Goal: Task Accomplishment & Management: Manage account settings

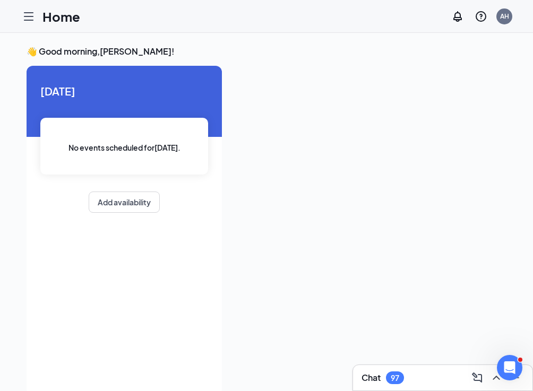
click at [31, 23] on div at bounding box center [28, 16] width 21 height 21
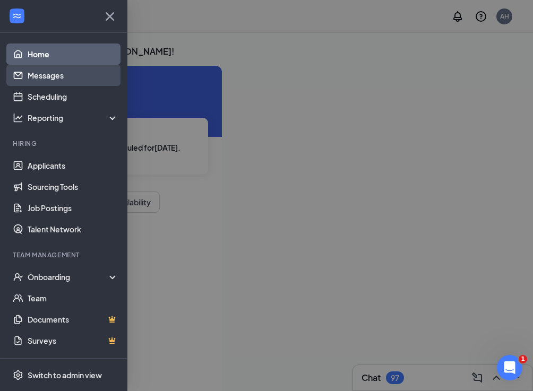
click at [40, 74] on link "Messages" at bounding box center [73, 75] width 91 height 21
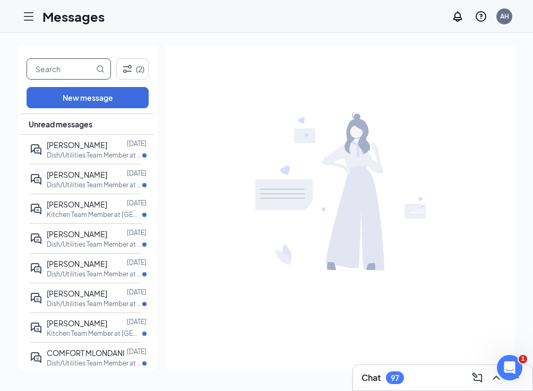
click at [64, 76] on input "text" at bounding box center [60, 69] width 67 height 20
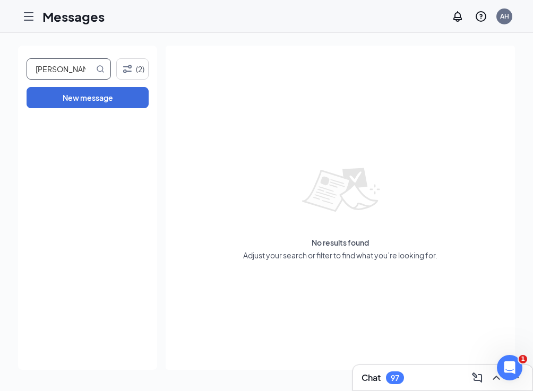
type input "[PERSON_NAME]"
drag, startPoint x: 64, startPoint y: 76, endPoint x: 141, endPoint y: 64, distance: 77.3
click at [141, 64] on button "(2)" at bounding box center [132, 68] width 32 height 21
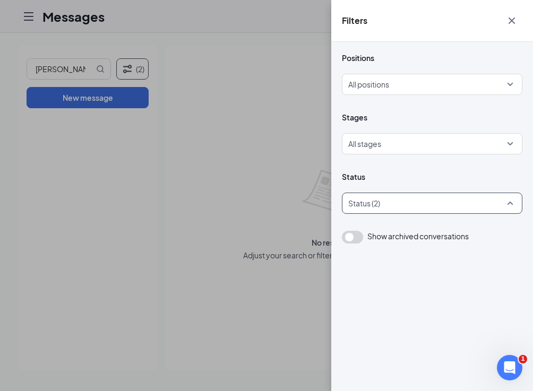
click at [372, 203] on div at bounding box center [426, 203] width 164 height 17
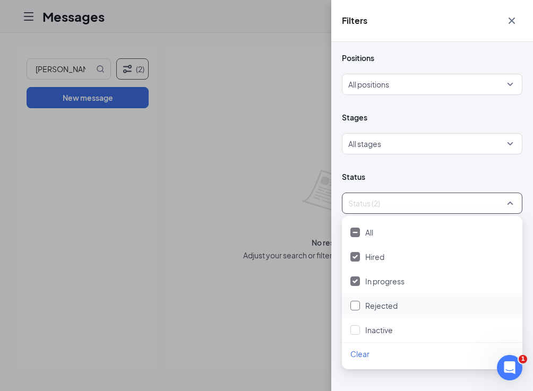
click at [362, 303] on div "Rejected" at bounding box center [431, 306] width 163 height 12
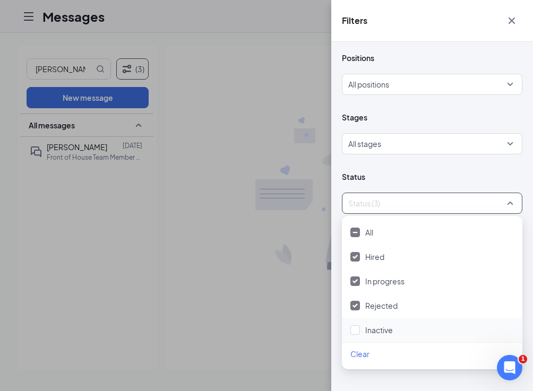
click at [359, 328] on div at bounding box center [355, 330] width 10 height 10
click at [169, 202] on div "Filters Positions All positions Stages All stages Status All status Show archiv…" at bounding box center [266, 195] width 533 height 391
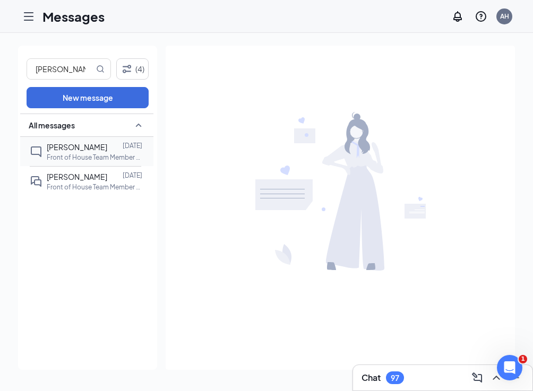
click at [107, 152] on div at bounding box center [114, 147] width 15 height 12
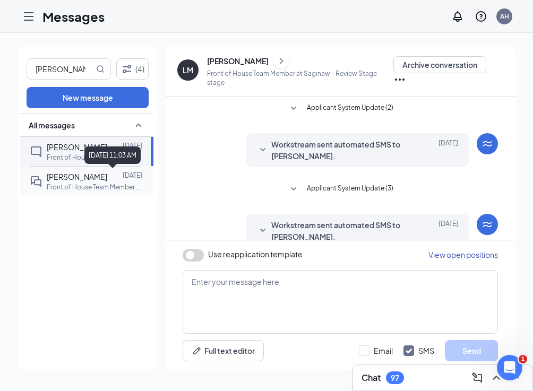
click at [107, 184] on p "Front of House Team Member at [GEOGRAPHIC_DATA]" at bounding box center [94, 186] width 95 height 9
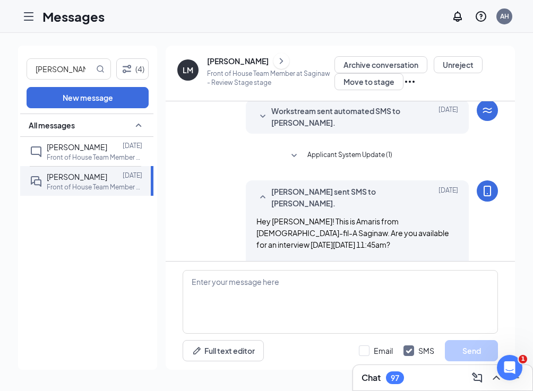
scroll to position [122, 0]
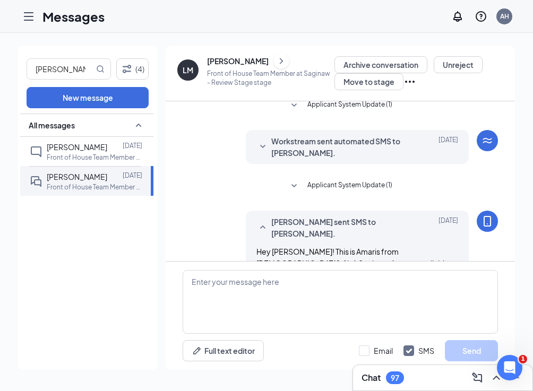
click at [276, 65] on icon "ChevronRight" at bounding box center [281, 61] width 11 height 13
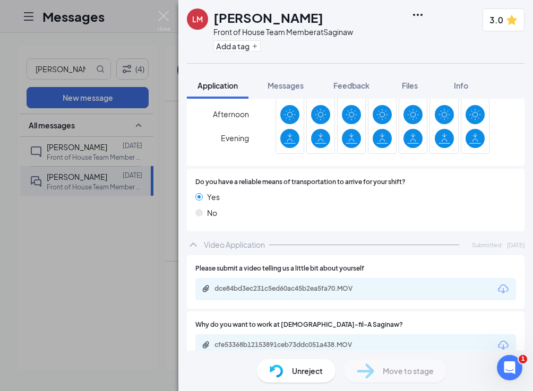
scroll to position [826, 0]
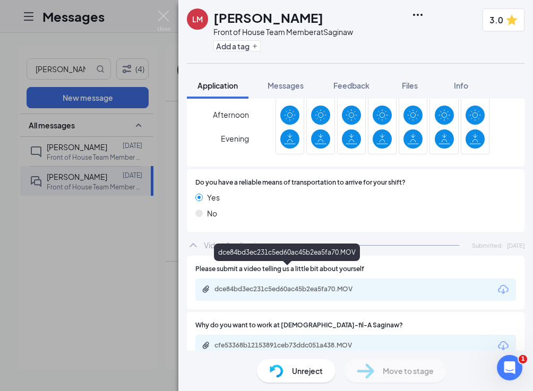
click at [272, 285] on div "dce84bd3ec231c5ed60ac45b2ea5fa70.MOV" at bounding box center [288, 289] width 149 height 8
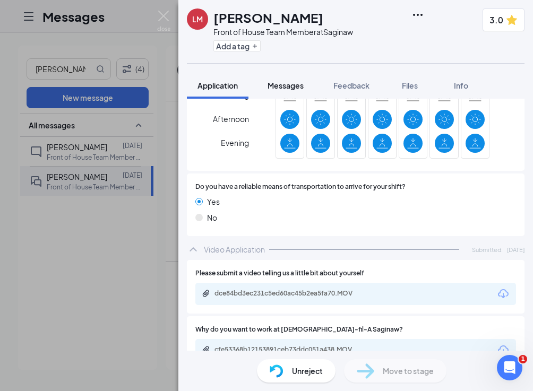
click at [295, 88] on span "Messages" at bounding box center [285, 86] width 36 height 10
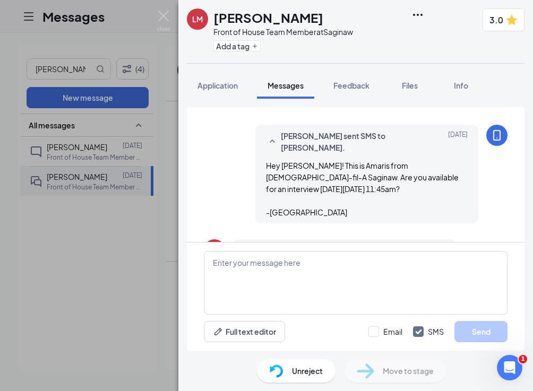
scroll to position [211, 0]
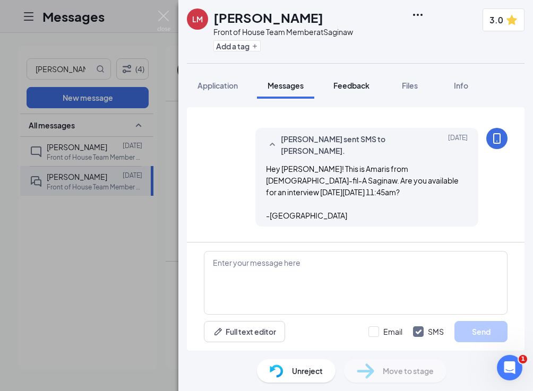
click at [346, 87] on span "Feedback" at bounding box center [351, 86] width 36 height 10
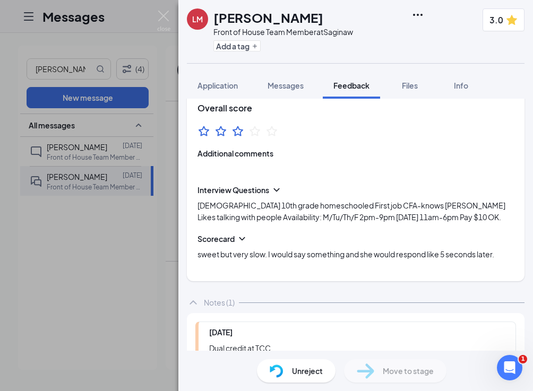
scroll to position [93, 0]
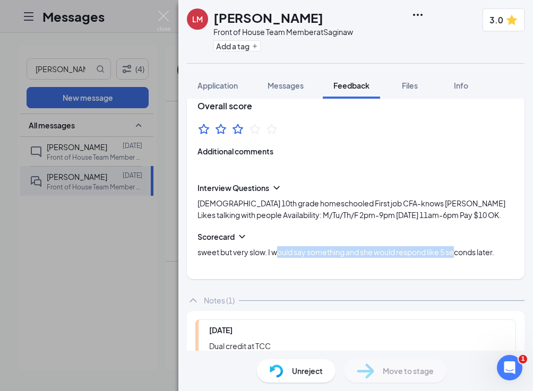
drag, startPoint x: 274, startPoint y: 251, endPoint x: 455, endPoint y: 250, distance: 180.9
click at [455, 250] on span "sweet but very slow. I would say something and she would respond like 5 seconds…" at bounding box center [345, 252] width 296 height 10
drag, startPoint x: 455, startPoint y: 250, endPoint x: 504, endPoint y: 253, distance: 49.4
click at [504, 253] on div "sweet but very slow. I would say something and she would respond like 5 seconds…" at bounding box center [355, 252] width 316 height 12
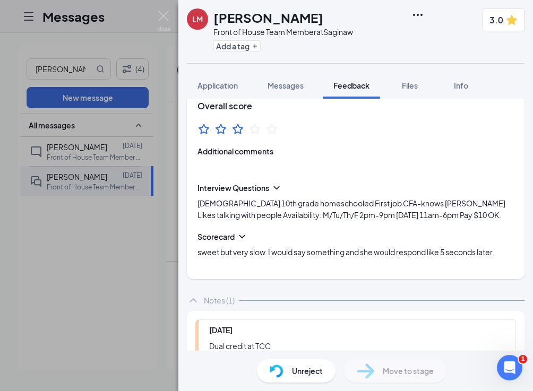
click at [504, 253] on div "sweet but very slow. I would say something and she would respond like 5 seconds…" at bounding box center [355, 252] width 316 height 12
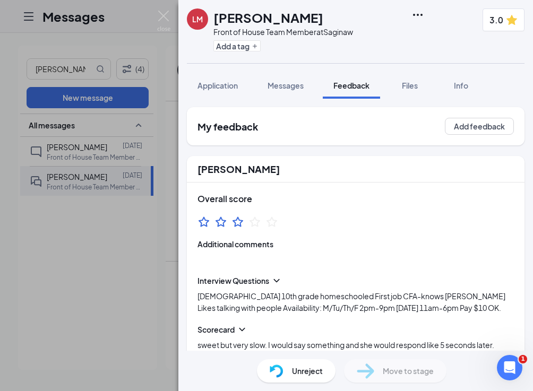
scroll to position [0, 0]
click at [162, 19] on img at bounding box center [163, 21] width 13 height 21
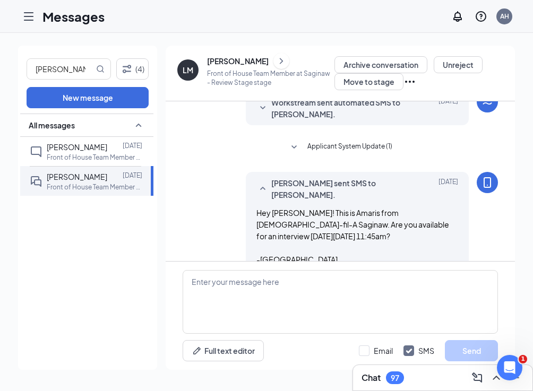
scroll to position [163, 0]
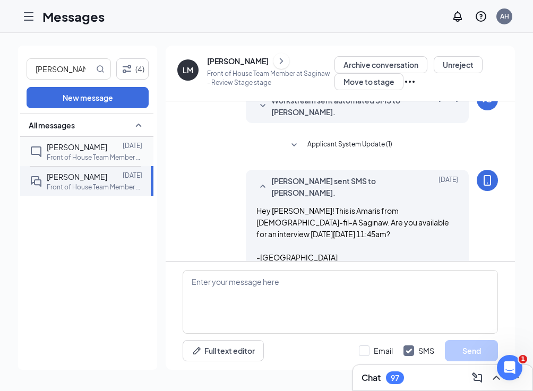
click at [107, 150] on div at bounding box center [114, 147] width 15 height 12
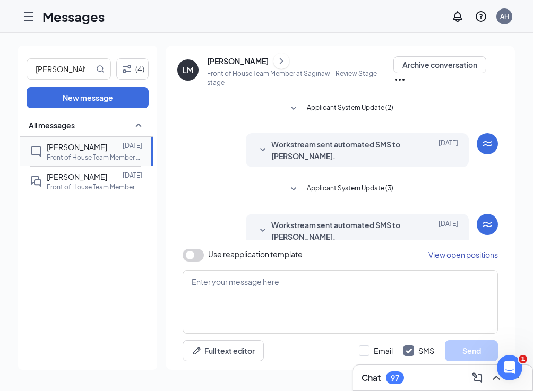
scroll to position [49, 0]
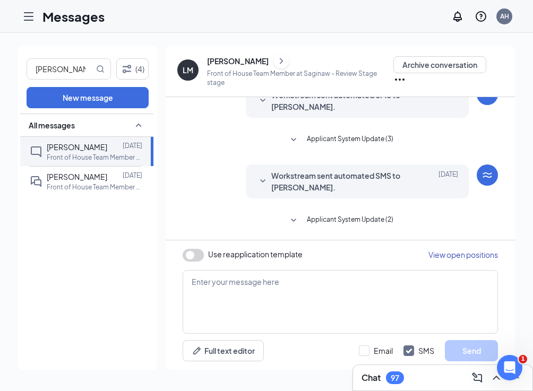
click at [276, 62] on icon "ChevronRight" at bounding box center [281, 61] width 11 height 13
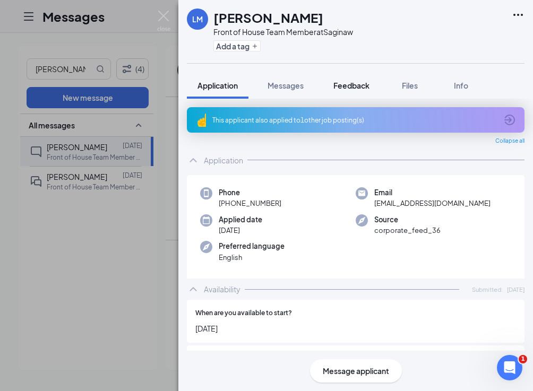
click at [358, 84] on span "Feedback" at bounding box center [351, 86] width 36 height 10
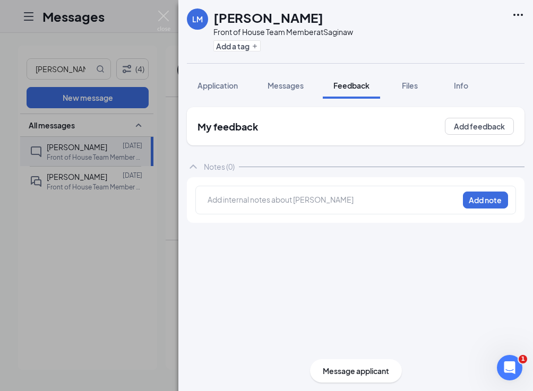
click at [121, 30] on div "[PERSON_NAME] Front of House Team Member at Saginaw Add a tag Application Messa…" at bounding box center [266, 195] width 533 height 391
